Goal: Check status: Check status

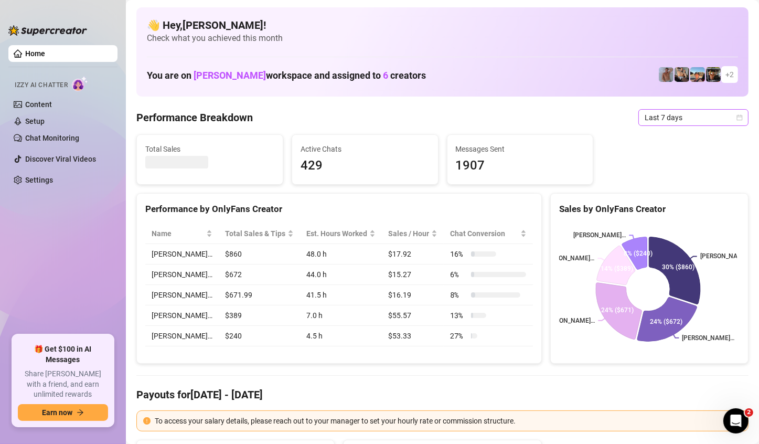
click at [737, 120] on icon "calendar" at bounding box center [740, 117] width 6 height 6
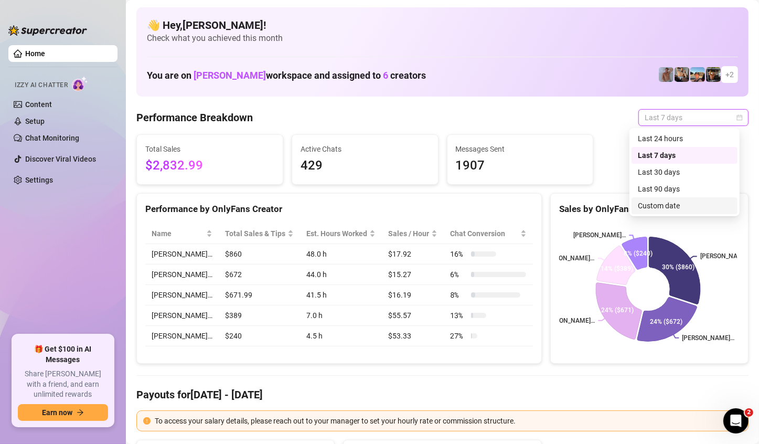
click at [661, 200] on div "Custom date" at bounding box center [684, 206] width 93 height 12
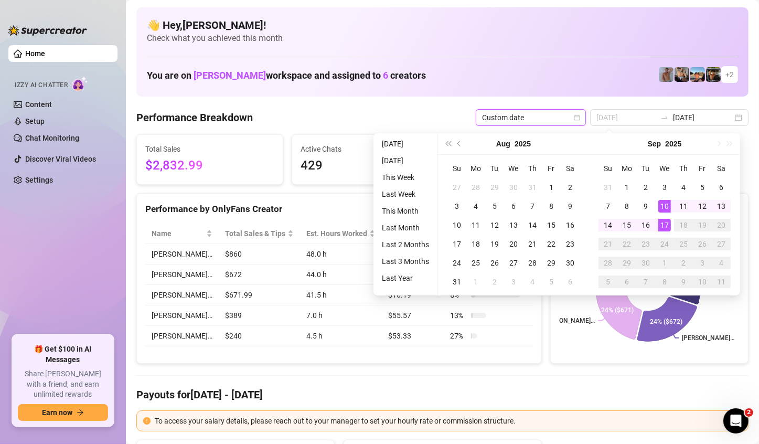
type input "[DATE]"
click at [664, 225] on div "17" at bounding box center [664, 225] width 13 height 13
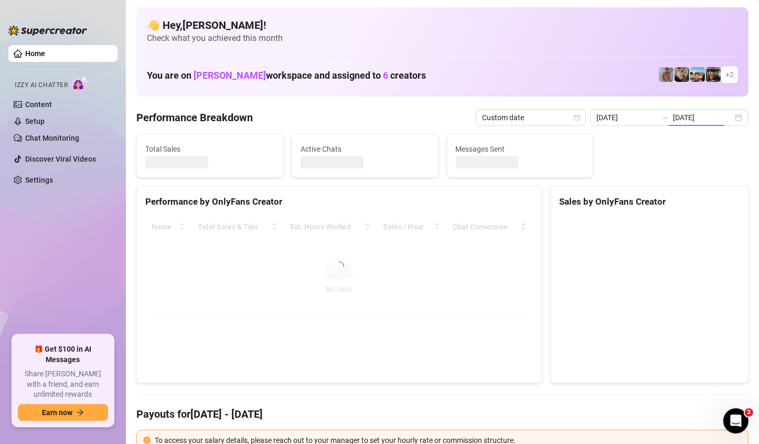
type input "[DATE]"
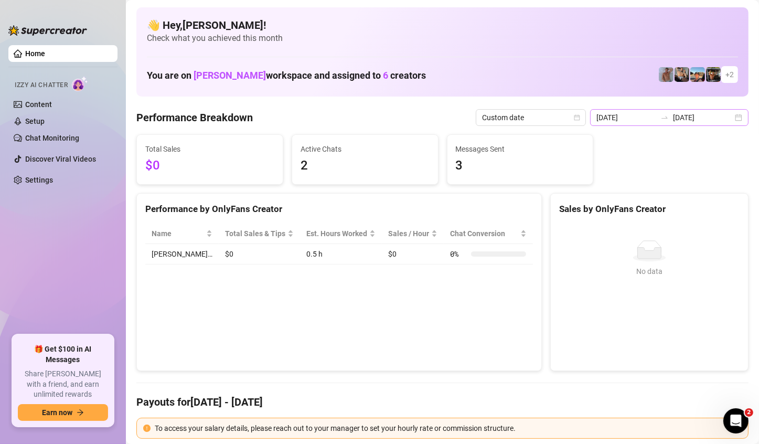
click at [728, 115] on div "[DATE] [DATE]" at bounding box center [669, 117] width 158 height 17
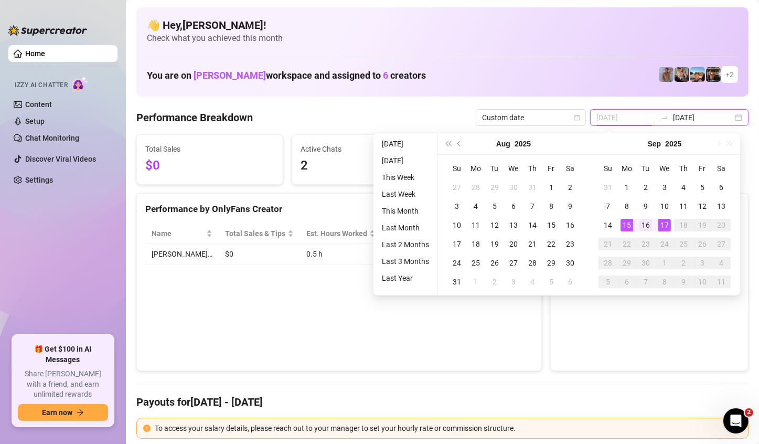
type input "[DATE]"
click at [646, 224] on div "16" at bounding box center [645, 225] width 13 height 13
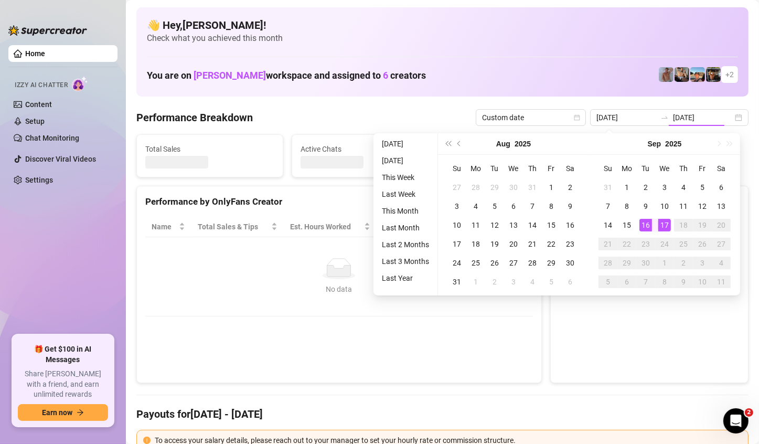
type input "[DATE]"
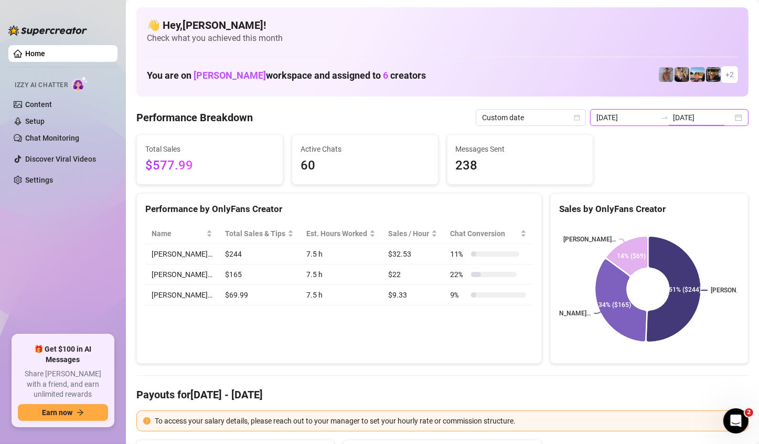
click at [717, 118] on input "[DATE]" at bounding box center [703, 118] width 60 height 12
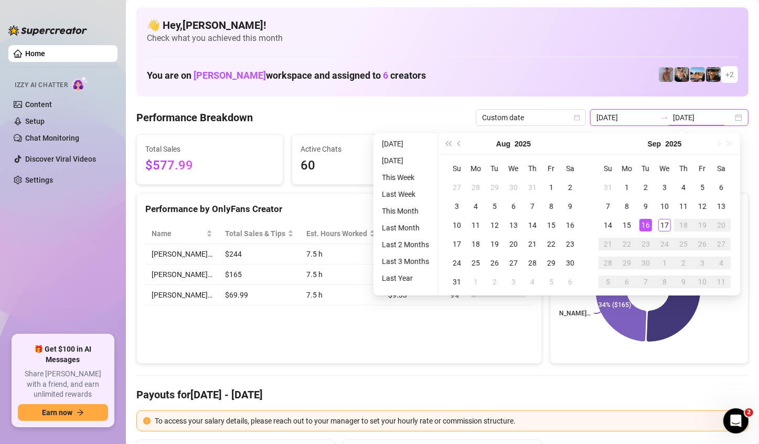
click at [730, 115] on div "[DATE] [DATE]" at bounding box center [669, 117] width 158 height 17
type input "[DATE]"
click at [631, 226] on div "15" at bounding box center [627, 225] width 13 height 13
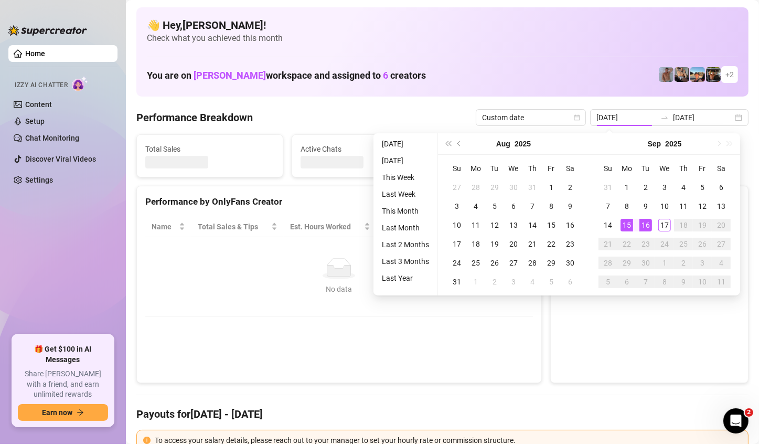
type input "[DATE]"
